Goal: Information Seeking & Learning: Learn about a topic

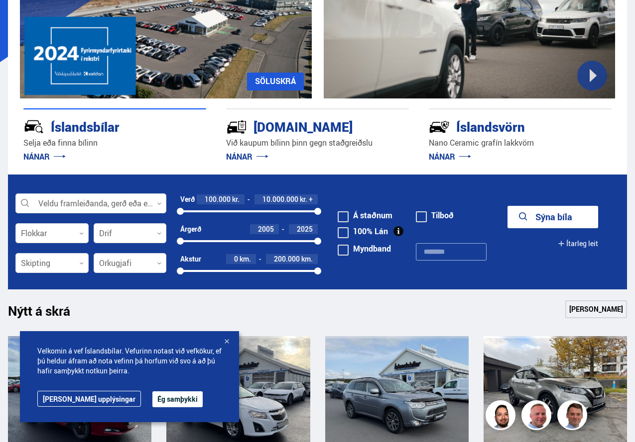
scroll to position [149, 0]
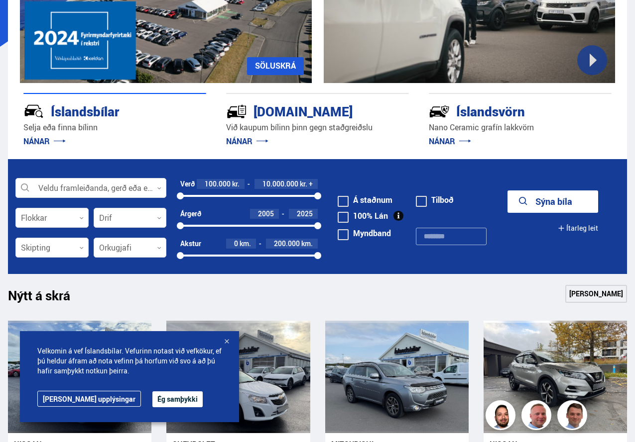
click at [152, 402] on button "Ég samþykki" at bounding box center [177, 400] width 50 height 16
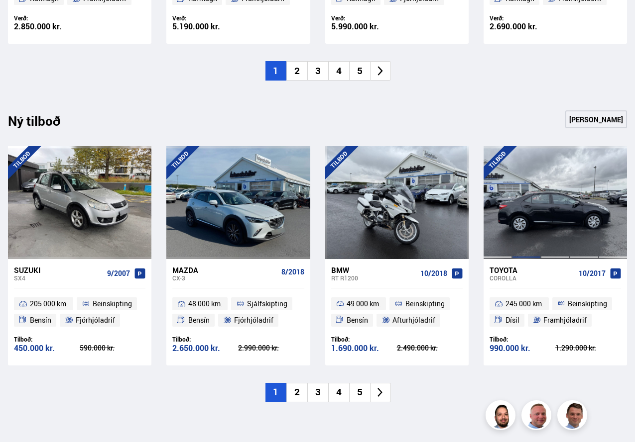
scroll to position [946, 0]
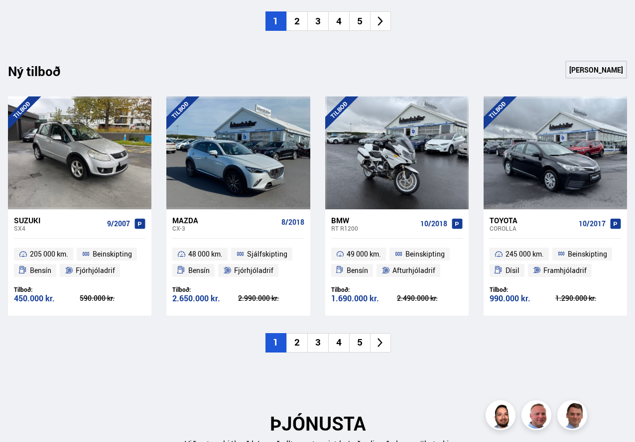
click at [298, 342] on li "2" at bounding box center [296, 342] width 21 height 19
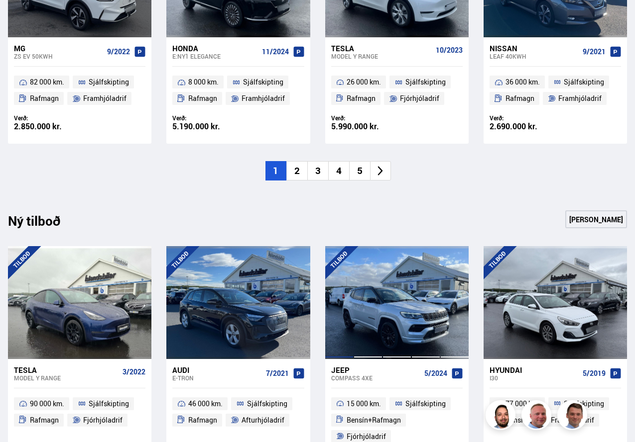
scroll to position [796, 0]
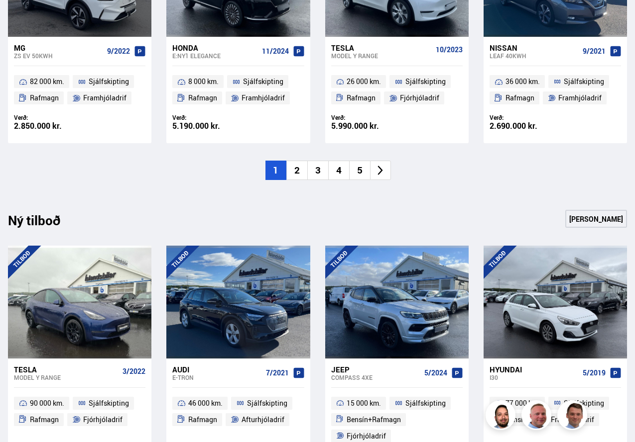
click at [298, 170] on li "2" at bounding box center [296, 170] width 21 height 19
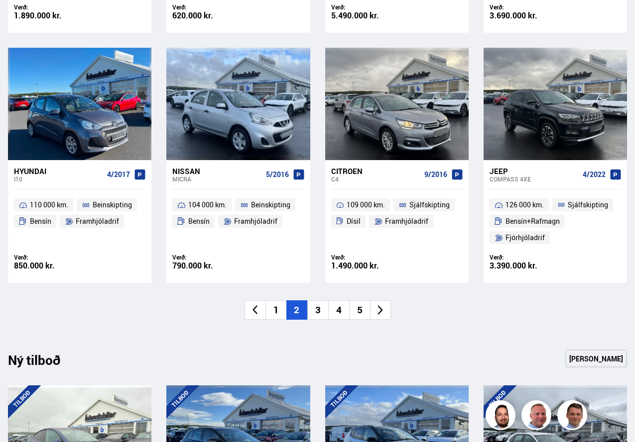
scroll to position [697, 0]
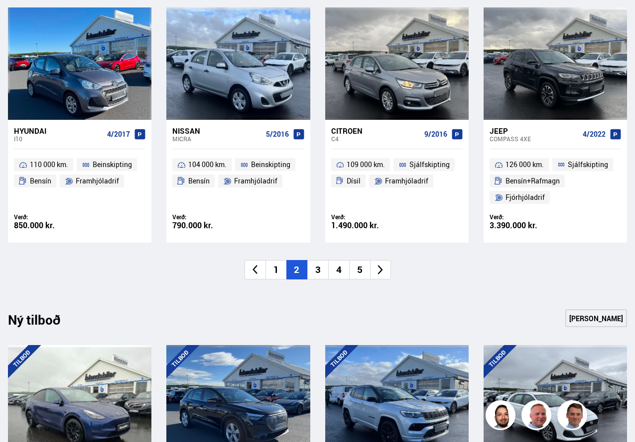
click at [315, 269] on li "3" at bounding box center [317, 269] width 21 height 19
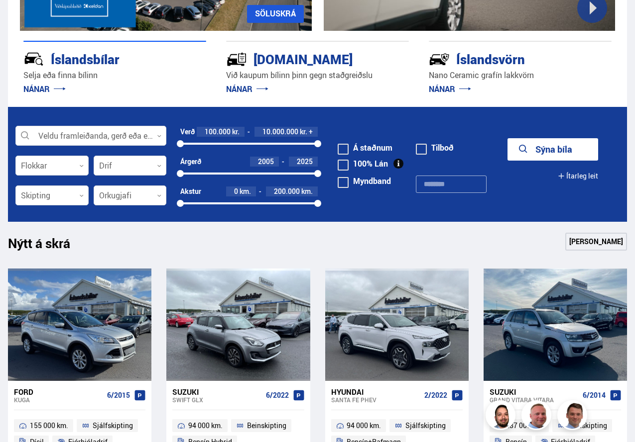
scroll to position [199, 0]
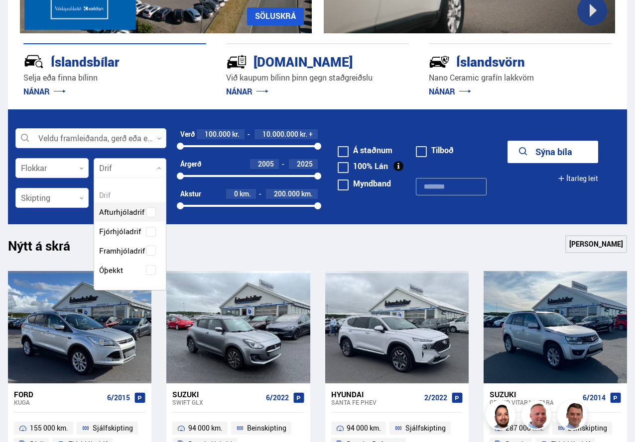
click at [158, 167] on icon at bounding box center [159, 168] width 4 height 4
click at [113, 231] on div "Afturhjóladrif Fjórhjóladrif Framhjóladrif Óþekkt" at bounding box center [130, 234] width 72 height 92
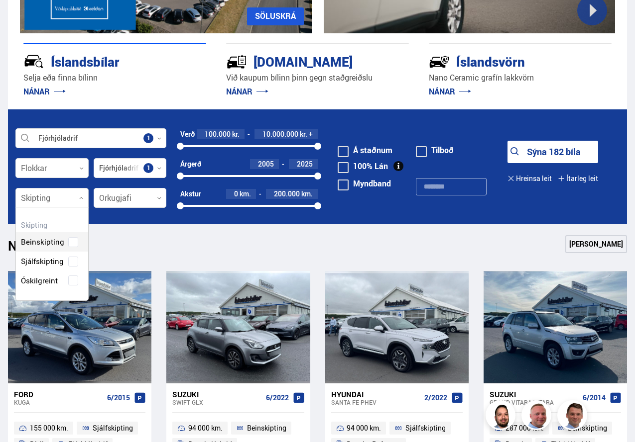
click at [82, 196] on icon at bounding box center [81, 198] width 4 height 4
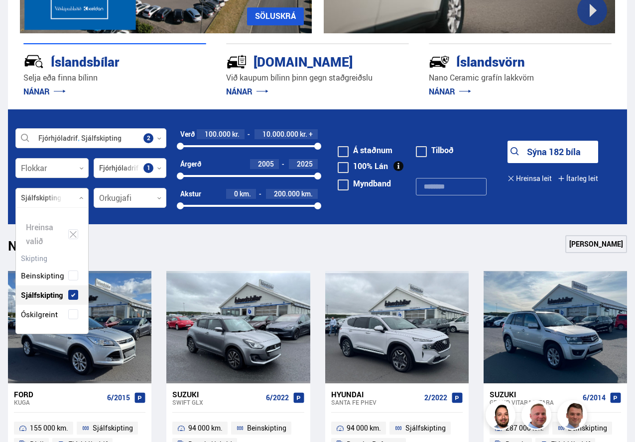
scroll to position [126, 72]
click at [45, 259] on div "Beinskipting Sjálfskipting Óskilgreint" at bounding box center [52, 287] width 72 height 73
click at [82, 165] on div at bounding box center [51, 169] width 73 height 20
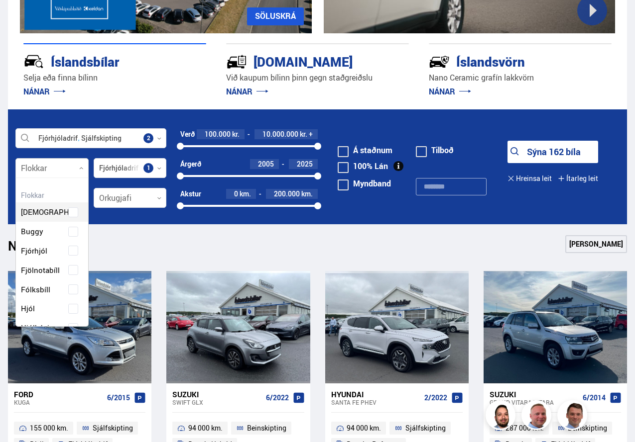
scroll to position [148, 69]
click at [31, 289] on div "Beislisvagn Buggy Fjórhjól Fjölnotabíll Fólksbíll Hjól Hjólhýsi Húsbíll [PERSON…" at bounding box center [52, 386] width 72 height 396
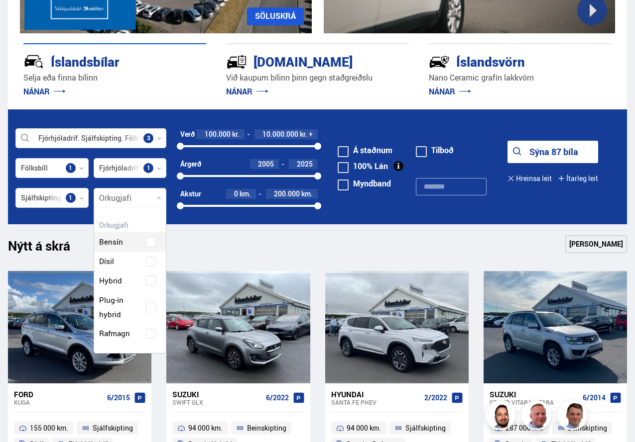
click at [158, 199] on icon at bounding box center [159, 198] width 4 height 4
click at [113, 242] on div "Hreinsa valið Bensín Dísil Hybrid Plug-in hybrid Rafmagn" at bounding box center [130, 282] width 73 height 149
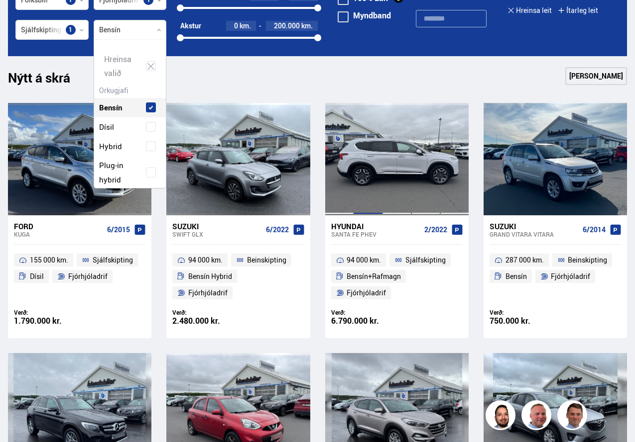
scroll to position [398, 0]
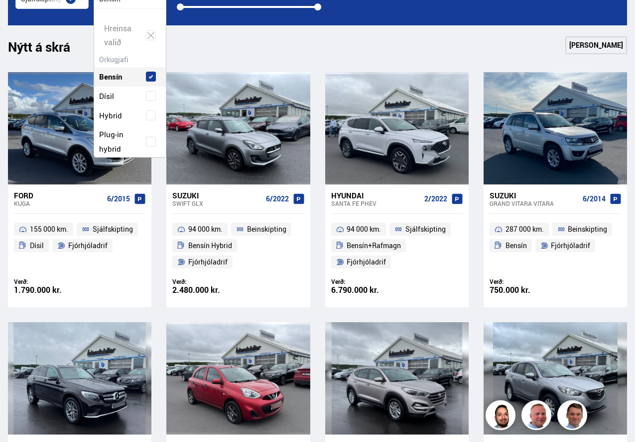
click at [270, 51] on div "Nýtt á skrá Sjá meira" at bounding box center [317, 48] width 619 height 24
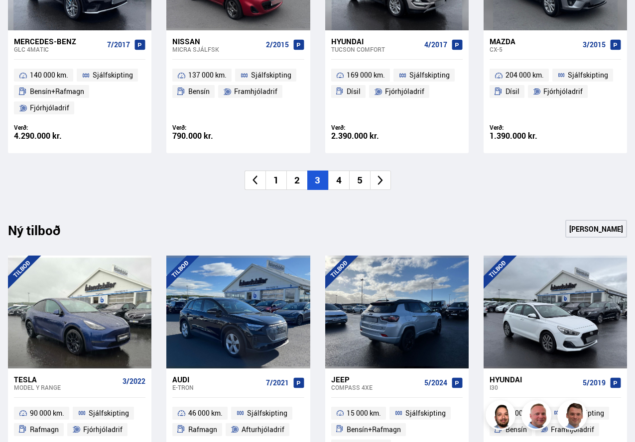
scroll to position [746, 0]
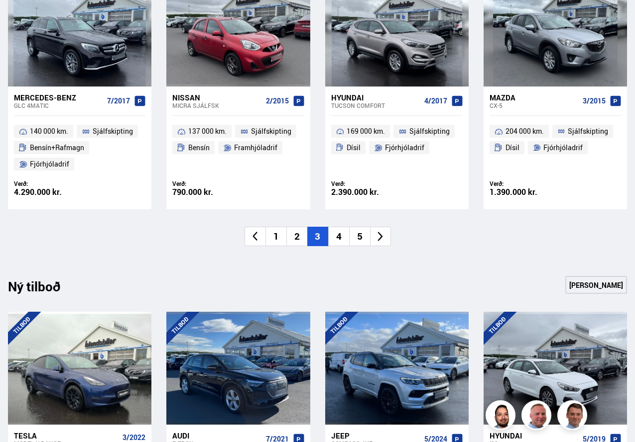
click at [341, 234] on li "4" at bounding box center [338, 236] width 21 height 19
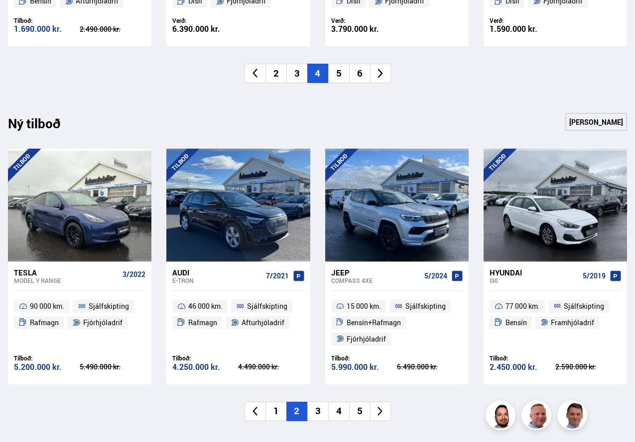
scroll to position [1045, 0]
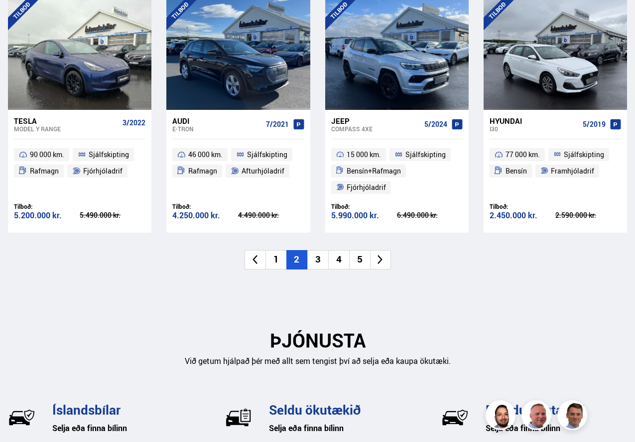
click at [317, 260] on li "3" at bounding box center [317, 259] width 21 height 19
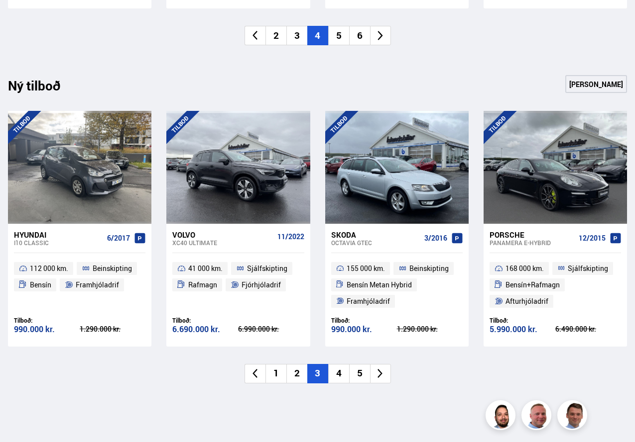
scroll to position [946, 0]
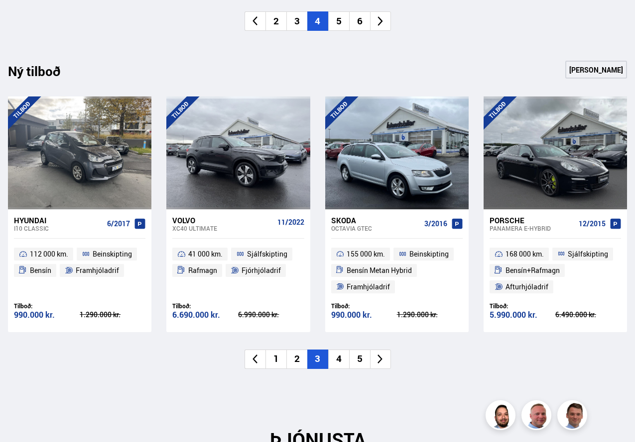
click at [336, 356] on li "4" at bounding box center [338, 359] width 21 height 19
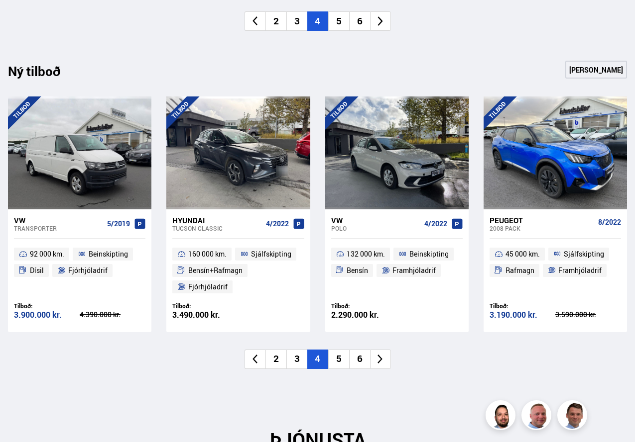
click at [338, 358] on li "5" at bounding box center [338, 359] width 21 height 19
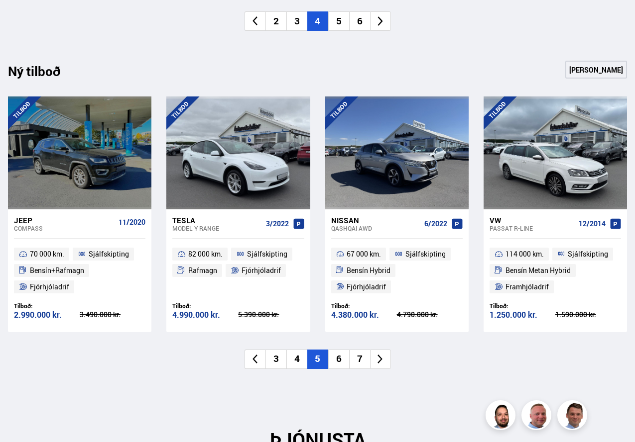
click at [342, 358] on li "6" at bounding box center [338, 359] width 21 height 19
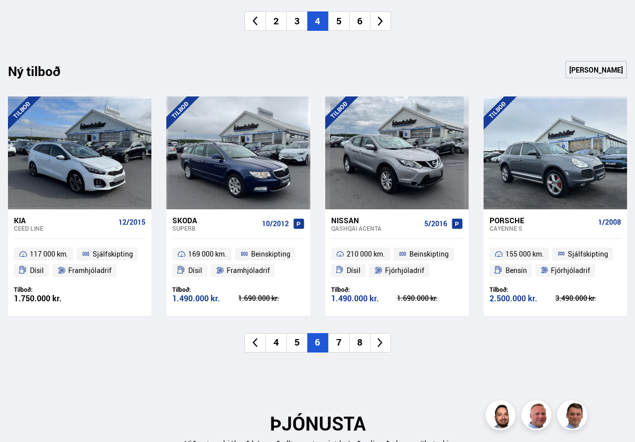
click at [337, 340] on li "7" at bounding box center [338, 342] width 21 height 19
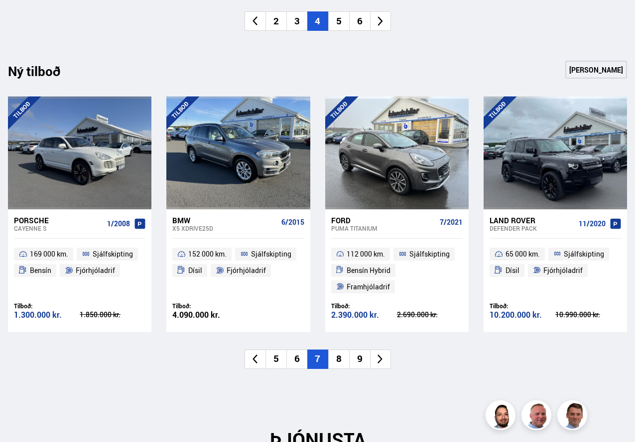
click at [338, 360] on li "8" at bounding box center [338, 359] width 21 height 19
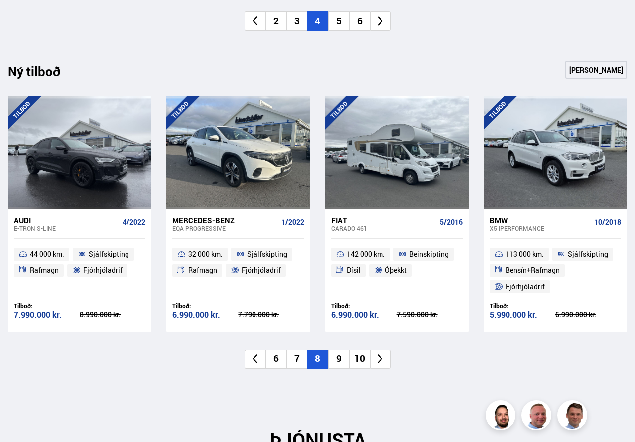
click at [342, 358] on li "9" at bounding box center [338, 359] width 21 height 19
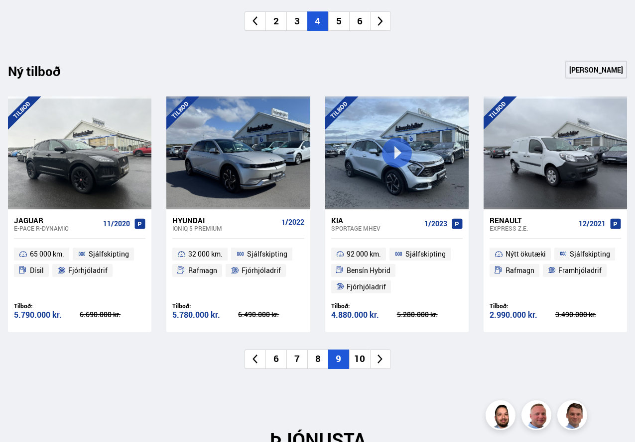
click at [360, 350] on li "10" at bounding box center [359, 359] width 21 height 19
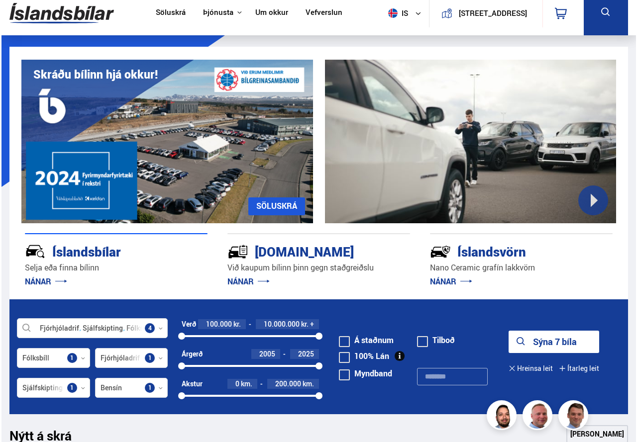
scroll to position [0, 0]
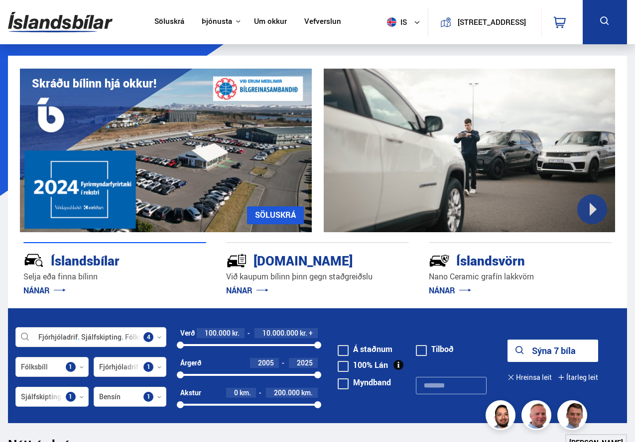
click at [590, 207] on div at bounding box center [469, 151] width 292 height 164
